Goal: Obtain resource: Download file/media

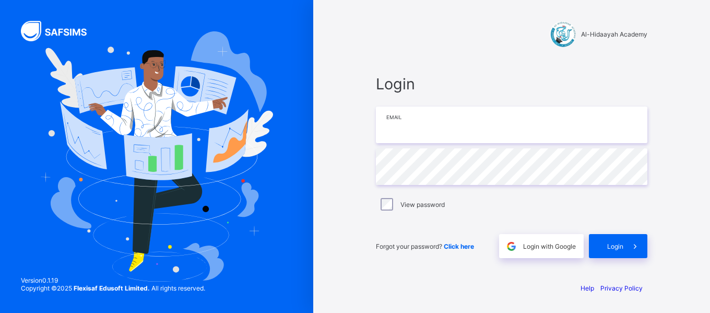
click at [452, 131] on input "email" at bounding box center [511, 124] width 271 height 37
type input "**********"
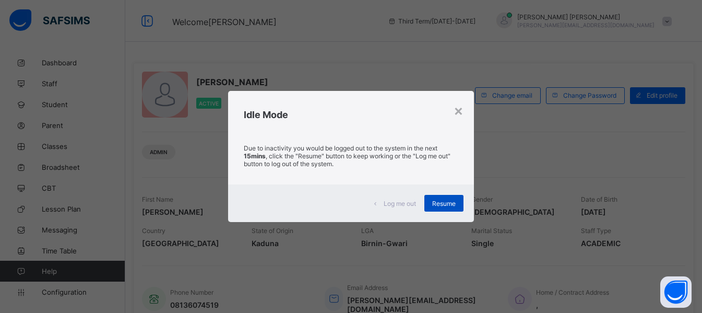
click at [441, 209] on div "Resume" at bounding box center [443, 203] width 39 height 17
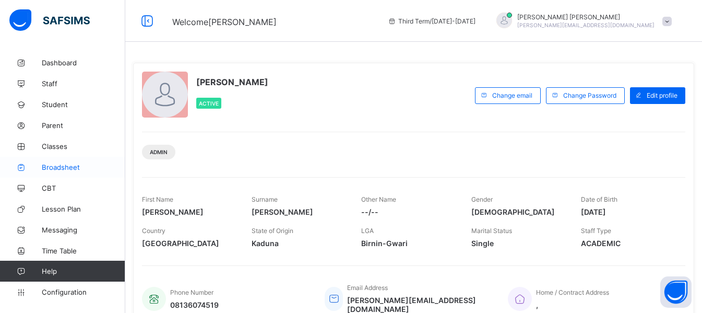
click at [61, 164] on span "Broadsheet" at bounding box center [83, 167] width 83 height 8
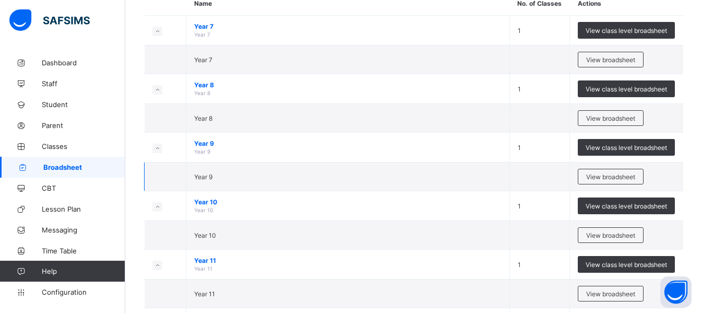
scroll to position [109, 0]
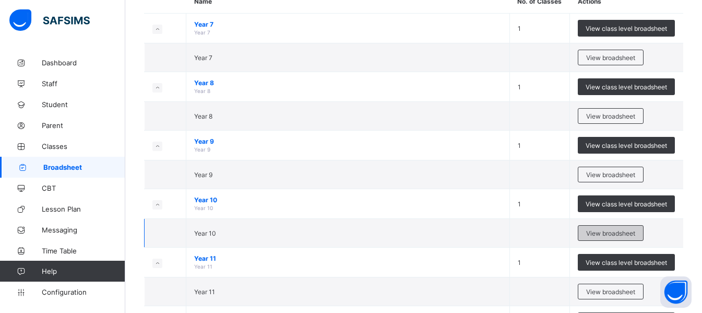
click at [610, 230] on span "View broadsheet" at bounding box center [610, 233] width 49 height 8
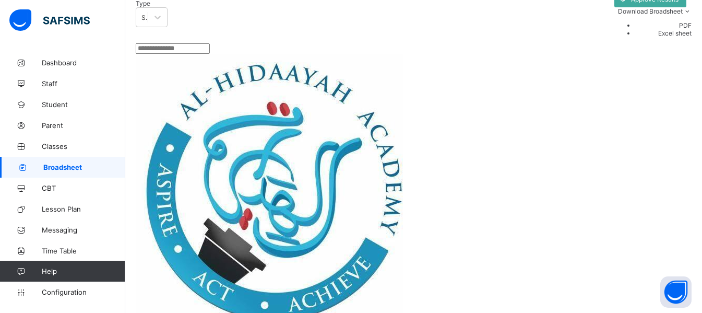
scroll to position [345, 0]
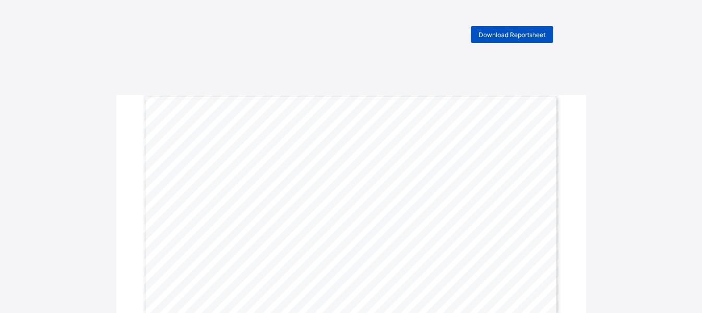
click at [514, 37] on span "Download Reportsheet" at bounding box center [511, 35] width 67 height 8
